Goal: Find specific page/section: Find specific page/section

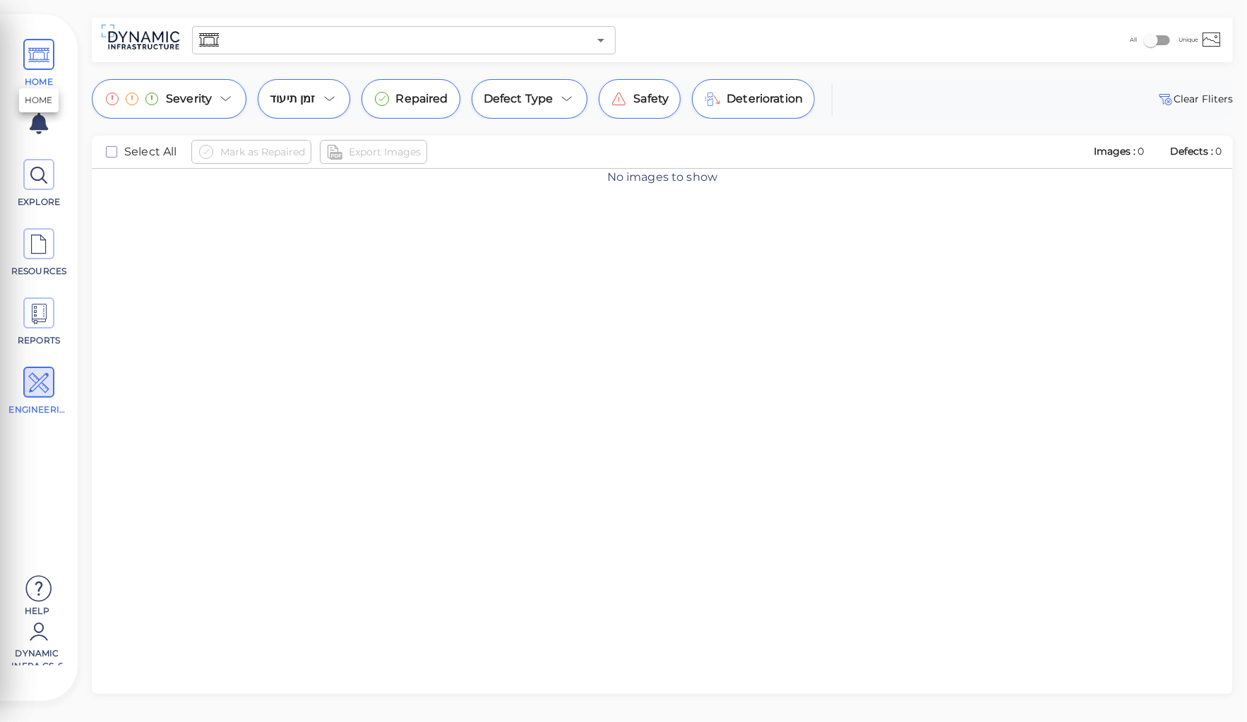
click at [44, 59] on icon at bounding box center [38, 56] width 21 height 32
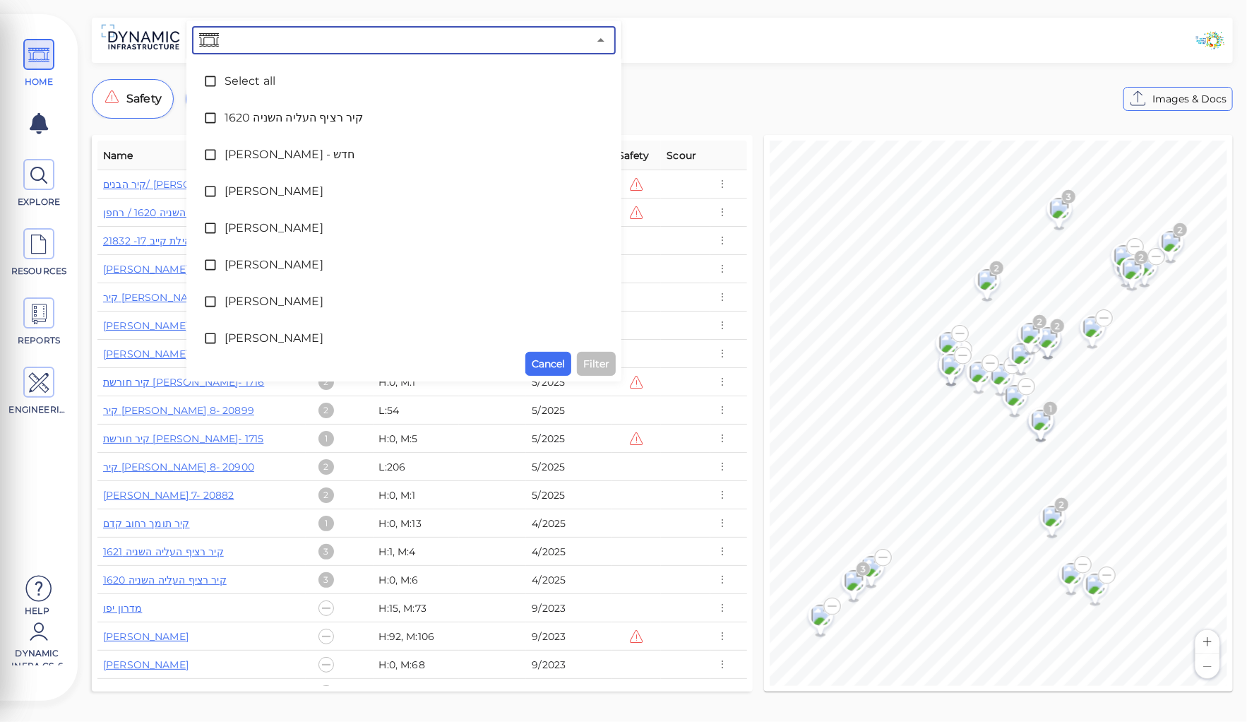
click at [297, 40] on input "text" at bounding box center [405, 40] width 367 height 20
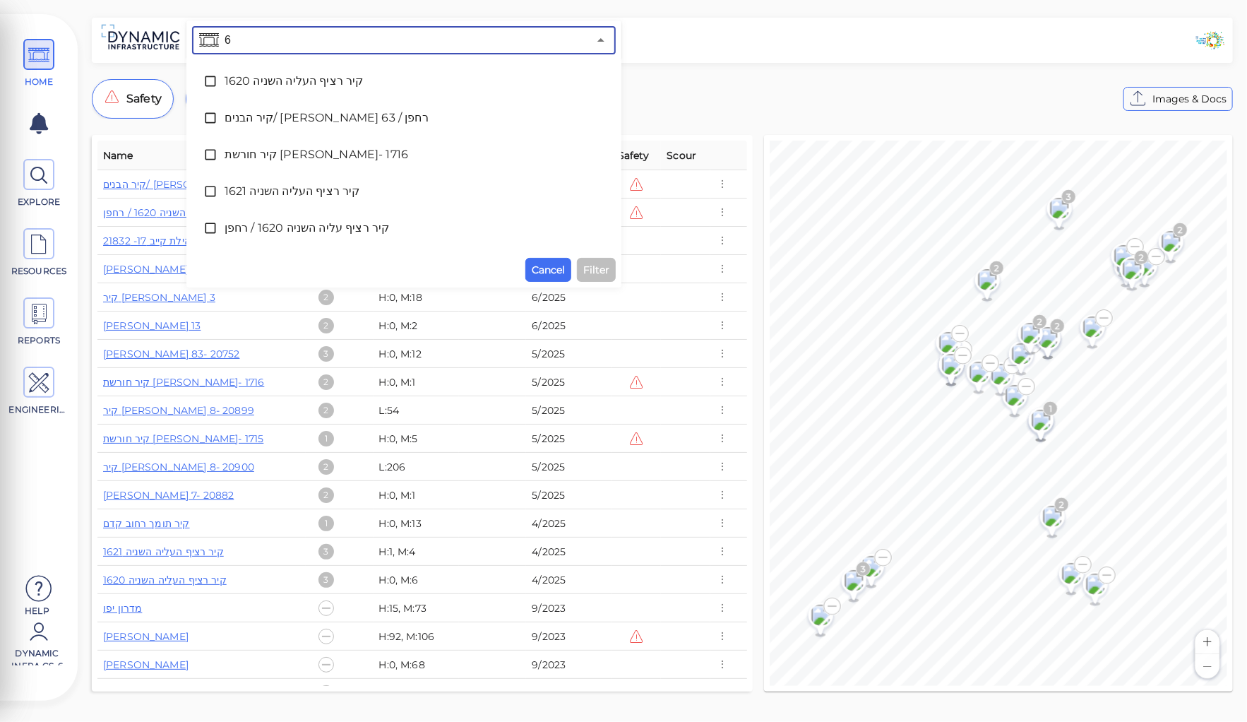
type input "63"
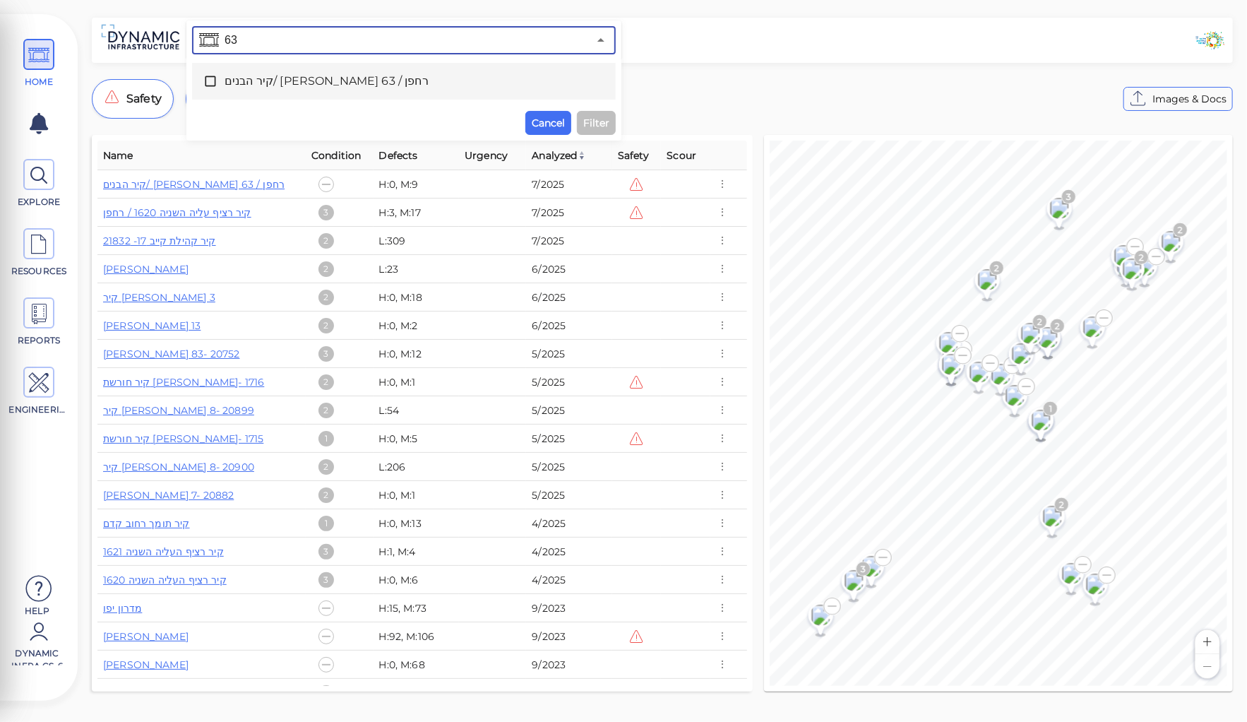
click at [284, 76] on span "קיר הבנים/ [PERSON_NAME] 63 / רחפן" at bounding box center [404, 81] width 359 height 17
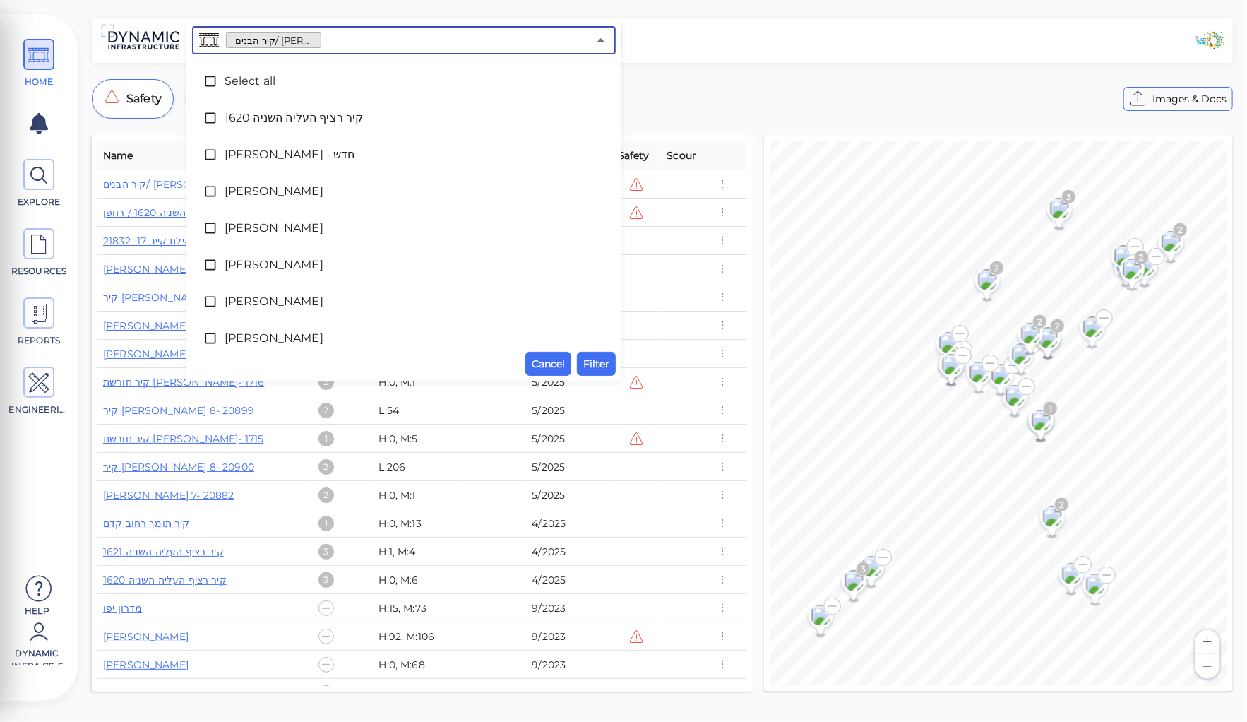
scroll to position [378, 0]
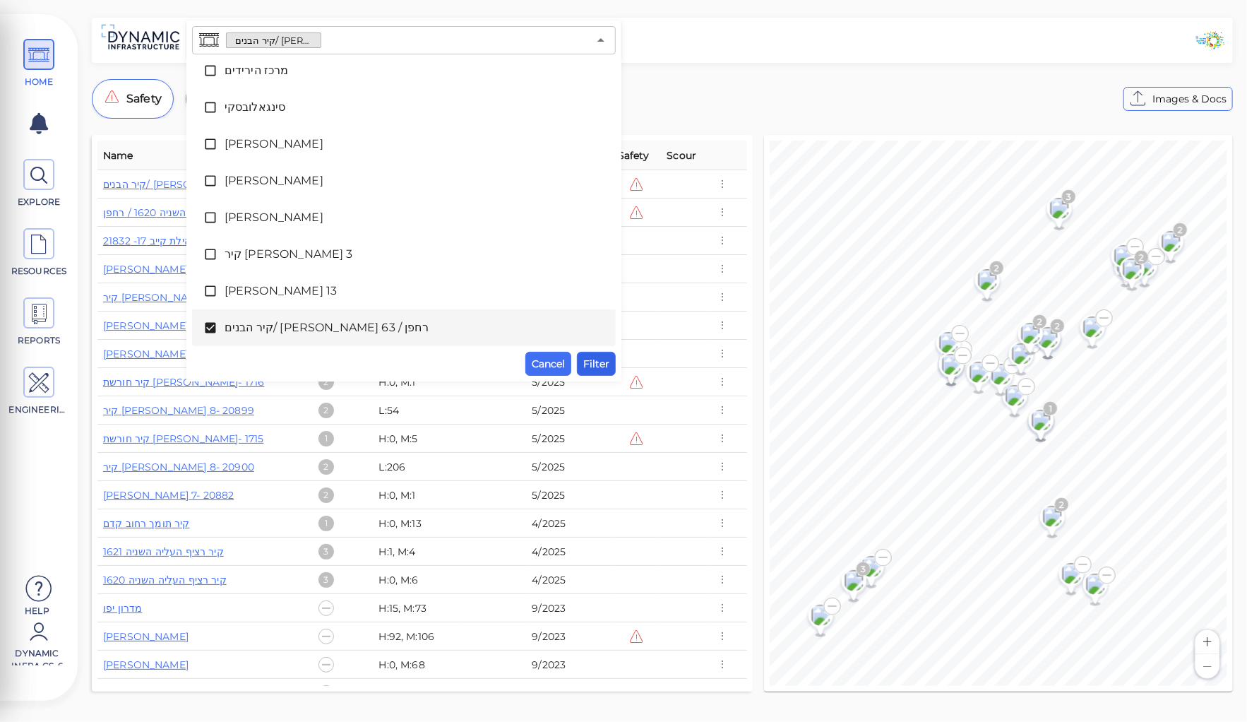
click at [599, 364] on span "Filter" at bounding box center [596, 363] width 26 height 17
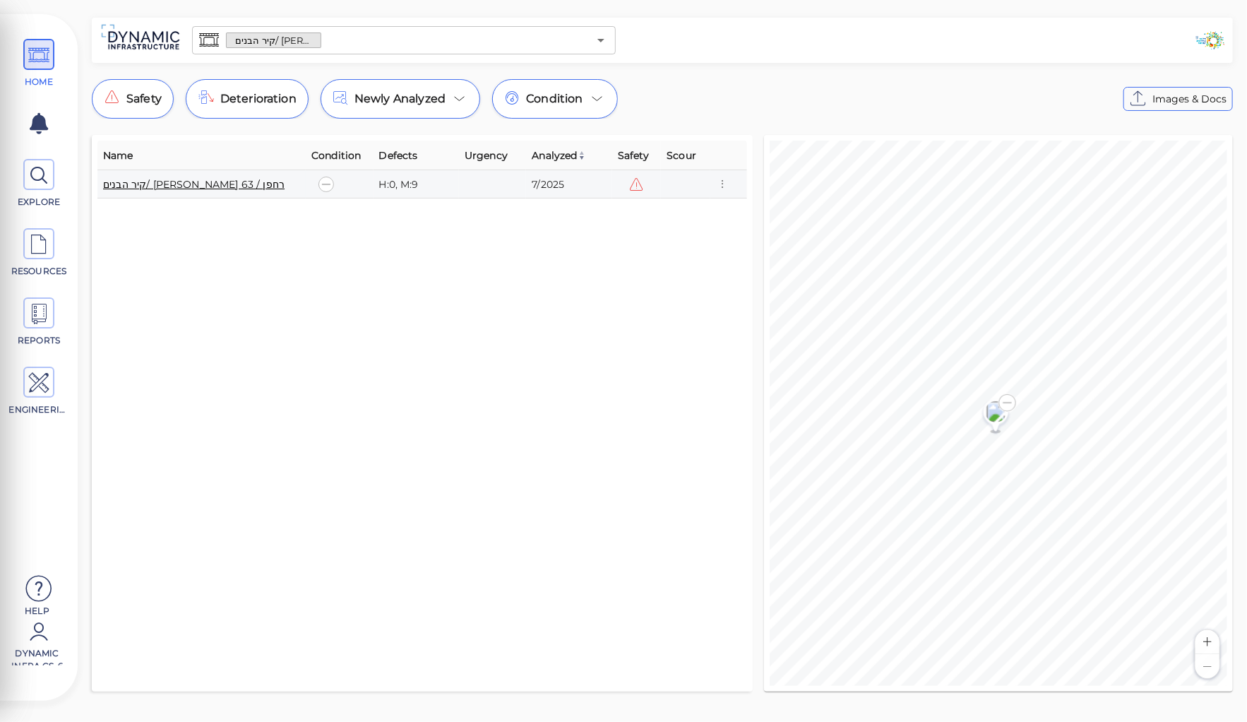
click at [153, 184] on link "קיר הבנים/ [PERSON_NAME] 63 / רחפן" at bounding box center [194, 184] width 182 height 13
